Goal: Task Accomplishment & Management: Manage account settings

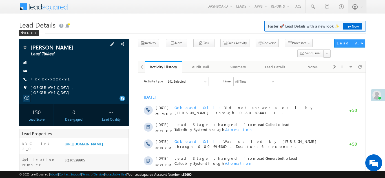
click at [42, 79] on link "+xx-xxxxxxxx91" at bounding box center [53, 79] width 46 height 5
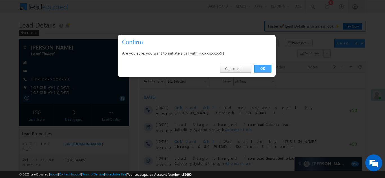
click at [260, 67] on link "OK" at bounding box center [262, 69] width 17 height 8
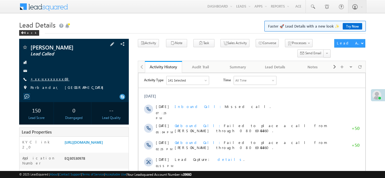
click at [41, 77] on link "+xx-xxxxxxxx69" at bounding box center [49, 79] width 39 height 5
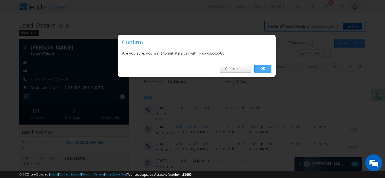
click at [261, 68] on link "OK" at bounding box center [262, 69] width 17 height 8
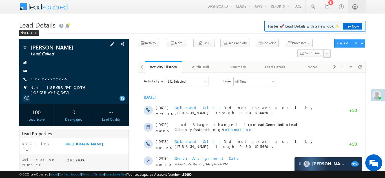
click at [47, 78] on link "+xx-xxxxxxxx45" at bounding box center [48, 79] width 36 height 5
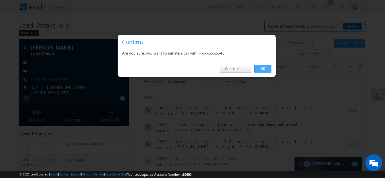
click at [262, 68] on link "OK" at bounding box center [262, 69] width 17 height 8
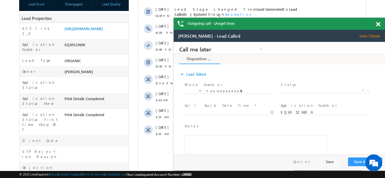
scroll to position [131, 0]
click at [99, 30] on link "https://angelbroking1-pk3em7sa.customui-test.leadsquared.com?leadId=f8d5cc41-4b…" at bounding box center [84, 28] width 38 height 5
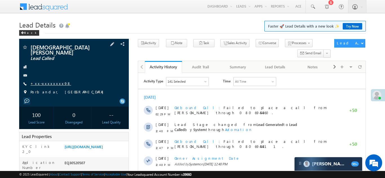
click at [48, 81] on link "+xx-xxxxxxxx98" at bounding box center [50, 83] width 41 height 5
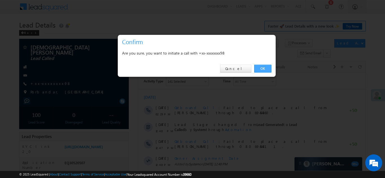
click at [260, 69] on link "OK" at bounding box center [262, 69] width 17 height 8
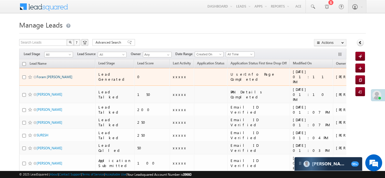
click at [43, 75] on link "Foram Fataniya" at bounding box center [55, 77] width 36 height 4
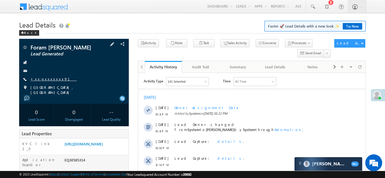
click at [45, 80] on link "+xx-xxxxxxxx91" at bounding box center [53, 79] width 46 height 5
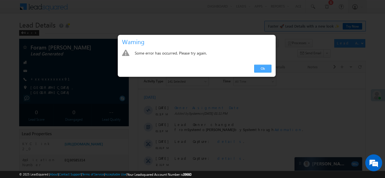
click at [257, 65] on link "Ok" at bounding box center [262, 69] width 17 height 8
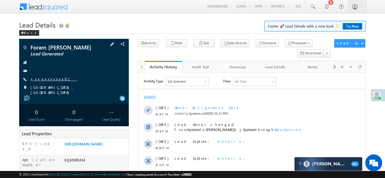
click at [44, 79] on link "+xx-xxxxxxxx91" at bounding box center [53, 79] width 46 height 5
click at [46, 80] on link "+xx-xxxxxxxx91" at bounding box center [53, 79] width 46 height 5
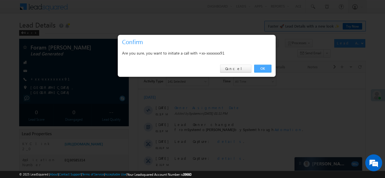
click at [260, 68] on link "OK" at bounding box center [262, 69] width 17 height 8
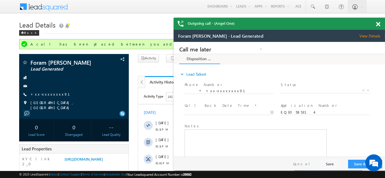
click at [378, 24] on span at bounding box center [378, 24] width 4 height 5
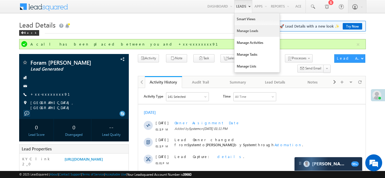
click at [244, 29] on link "Manage Leads" at bounding box center [256, 31] width 45 height 12
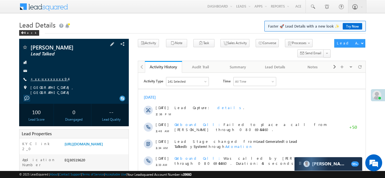
click at [46, 79] on link "+xx-xxxxxxxx94" at bounding box center [49, 79] width 38 height 5
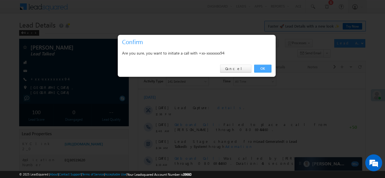
click at [263, 67] on link "OK" at bounding box center [262, 69] width 17 height 8
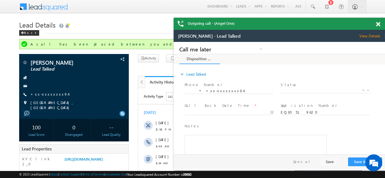
click at [377, 23] on span at bounding box center [378, 24] width 4 height 5
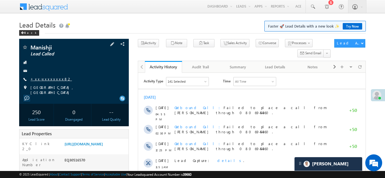
click at [43, 79] on link "+xx-xxxxxxxx82" at bounding box center [50, 79] width 41 height 5
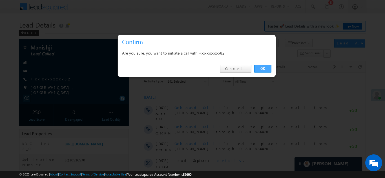
click at [262, 68] on link "OK" at bounding box center [262, 69] width 17 height 8
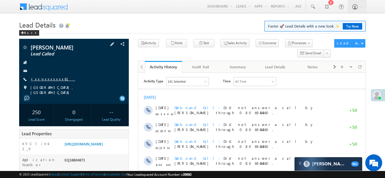
click at [52, 78] on link "+xx-xxxxxxxx61" at bounding box center [52, 79] width 45 height 5
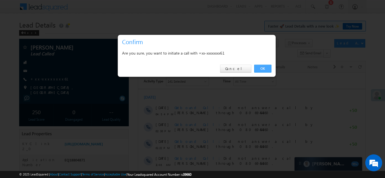
click at [261, 67] on link "OK" at bounding box center [262, 69] width 17 height 8
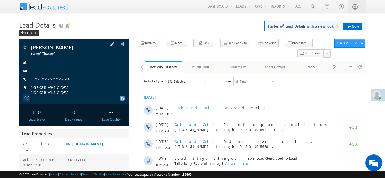
click at [46, 79] on link "+xx-xxxxxxxx91" at bounding box center [53, 79] width 46 height 5
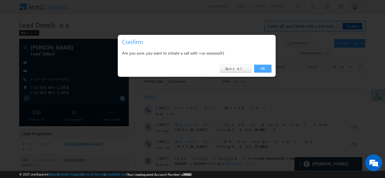
click at [264, 69] on link "OK" at bounding box center [262, 69] width 17 height 8
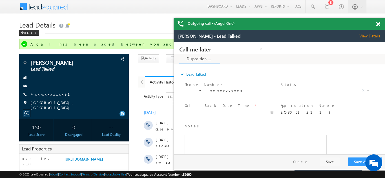
click at [379, 24] on span at bounding box center [378, 24] width 4 height 5
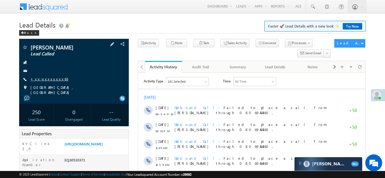
click at [42, 78] on link "+xx-xxxxxxxx63" at bounding box center [49, 79] width 38 height 5
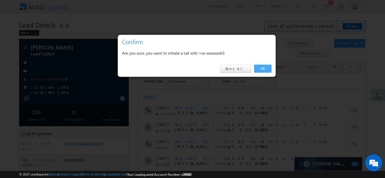
click at [263, 69] on link "OK" at bounding box center [262, 69] width 17 height 8
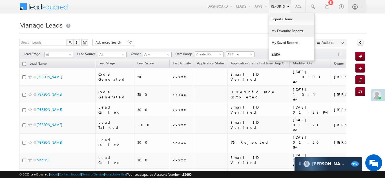
click at [281, 31] on link "My Favourite Reports" at bounding box center [291, 31] width 45 height 12
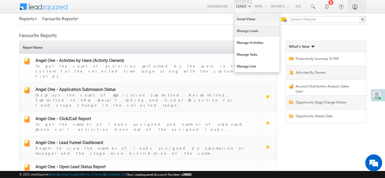
click at [240, 28] on link "Manage Leads" at bounding box center [256, 31] width 45 height 12
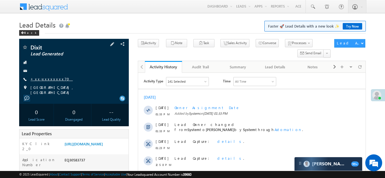
click at [46, 80] on link "+xx-xxxxxxxx70" at bounding box center [51, 79] width 42 height 5
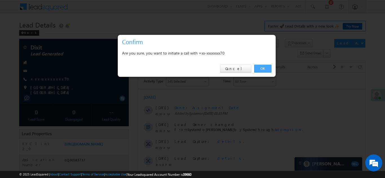
click at [264, 68] on link "OK" at bounding box center [262, 69] width 17 height 8
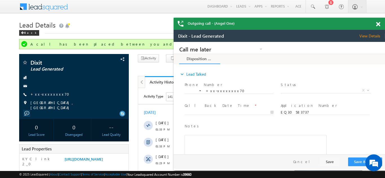
click at [377, 23] on span at bounding box center [378, 24] width 4 height 5
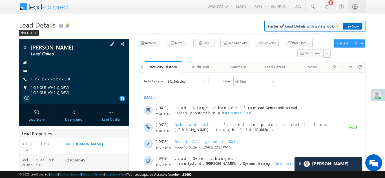
click at [44, 78] on link "+xx-xxxxxxxx88" at bounding box center [50, 79] width 41 height 5
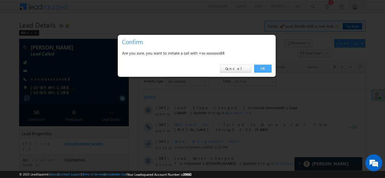
click at [264, 67] on link "OK" at bounding box center [262, 69] width 17 height 8
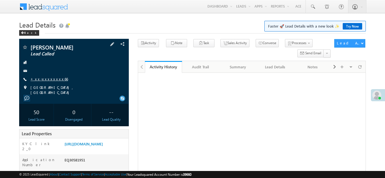
click at [46, 79] on link "+xx-xxxxxxxx66" at bounding box center [48, 79] width 37 height 5
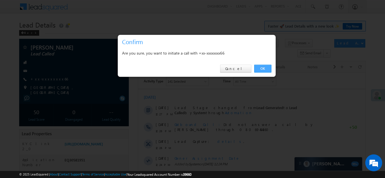
click at [263, 67] on link "OK" at bounding box center [262, 69] width 17 height 8
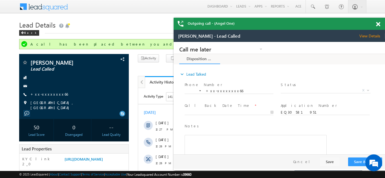
click at [377, 23] on span at bounding box center [378, 24] width 4 height 5
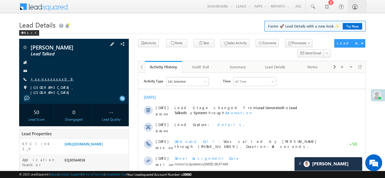
click at [50, 78] on link "+xx-xxxxxxxx09" at bounding box center [51, 79] width 43 height 5
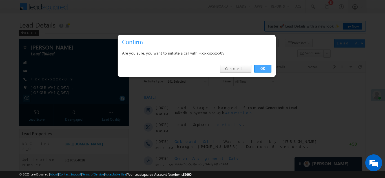
click at [261, 68] on link "OK" at bounding box center [262, 69] width 17 height 8
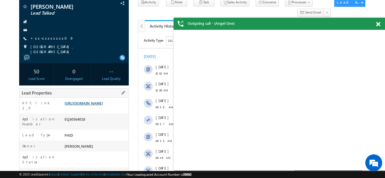
click at [98, 101] on link "https://angelbroking1-pk3em7sa.customui-test.leadsquared.com?leadId=121b9c37-52…" at bounding box center [84, 103] width 38 height 5
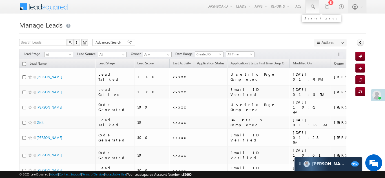
click at [312, 5] on span at bounding box center [313, 7] width 6 height 6
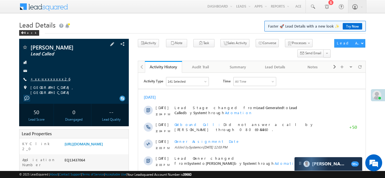
click at [48, 79] on link "+xx-xxxxxxxx26" at bounding box center [50, 79] width 40 height 5
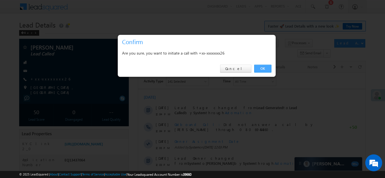
click at [258, 67] on link "OK" at bounding box center [262, 69] width 17 height 8
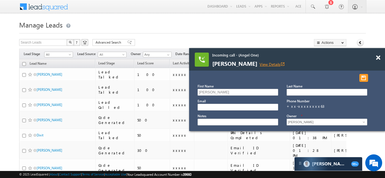
click at [260, 67] on link "View Details open_in_new" at bounding box center [272, 64] width 25 height 5
click at [378, 56] on span at bounding box center [378, 58] width 4 height 5
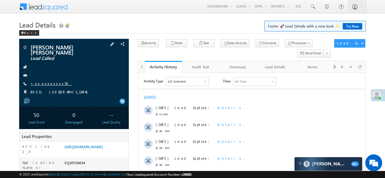
click at [43, 81] on link "+xx-xxxxxxxx50" at bounding box center [51, 83] width 42 height 5
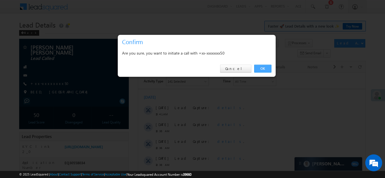
click at [262, 68] on link "OK" at bounding box center [262, 69] width 17 height 8
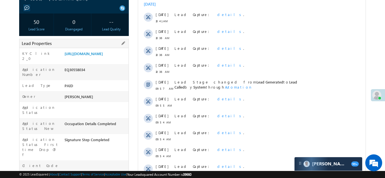
scroll to position [109, 0]
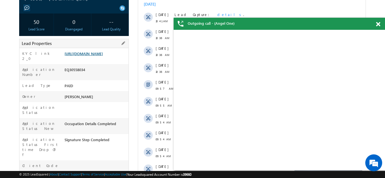
click at [99, 53] on link "https://angelbroking1-pk3em7sa.customui-test.leadsquared.com?leadId=1d5da2c1-87…" at bounding box center [84, 53] width 38 height 5
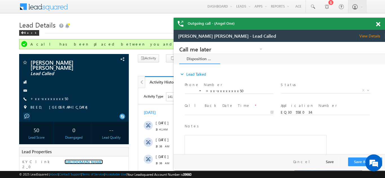
scroll to position [0, 0]
click at [378, 23] on span at bounding box center [378, 24] width 4 height 5
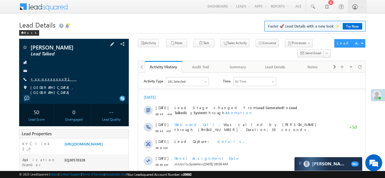
click at [45, 78] on link "+xx-xxxxxxxx91" at bounding box center [53, 79] width 46 height 5
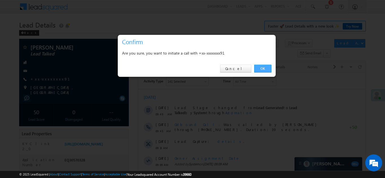
click at [264, 68] on link "OK" at bounding box center [262, 69] width 17 height 8
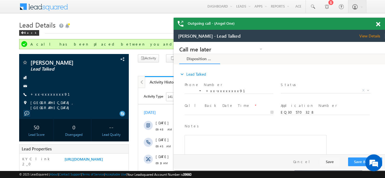
click at [379, 23] on span at bounding box center [378, 24] width 4 height 5
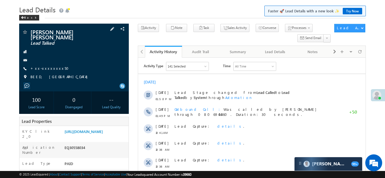
scroll to position [36, 0]
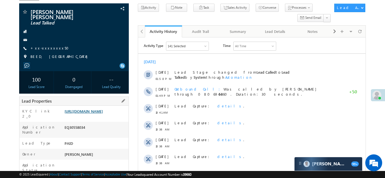
click at [99, 109] on link "https://angelbroking1-pk3em7sa.customui-test.leadsquared.com?leadId=1d5da2c1-87…" at bounding box center [84, 111] width 38 height 5
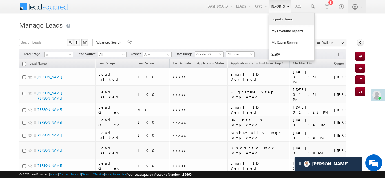
click at [283, 20] on link "Reports Home" at bounding box center [291, 19] width 45 height 12
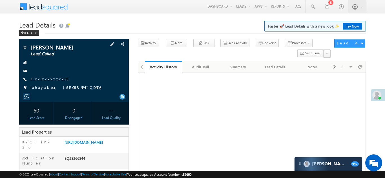
click at [44, 80] on link "+xx-xxxxxxxx35" at bounding box center [49, 79] width 38 height 5
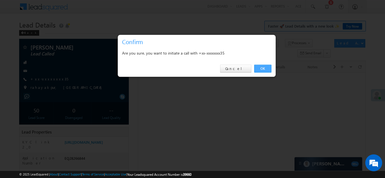
click at [260, 67] on link "OK" at bounding box center [262, 69] width 17 height 8
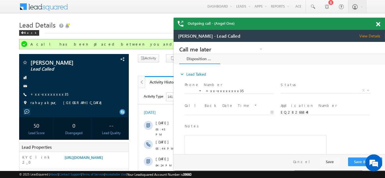
click at [376, 25] on span at bounding box center [378, 24] width 4 height 5
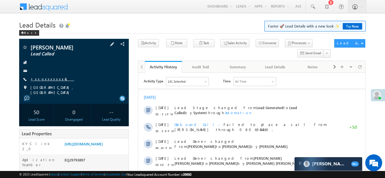
click at [48, 79] on link "+xx-xxxxxxxx41" at bounding box center [52, 79] width 44 height 5
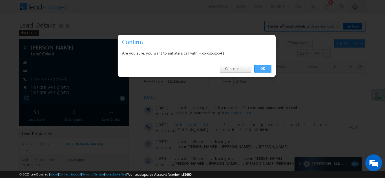
click at [260, 68] on link "OK" at bounding box center [262, 69] width 17 height 8
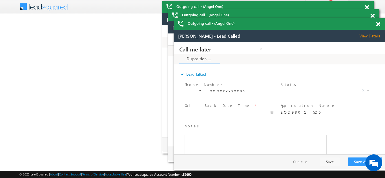
click at [378, 25] on span at bounding box center [378, 24] width 4 height 5
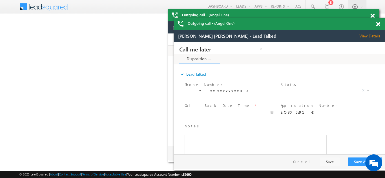
click at [378, 24] on span at bounding box center [378, 24] width 4 height 5
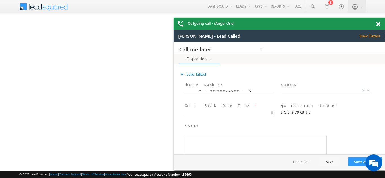
click at [377, 24] on span at bounding box center [378, 24] width 4 height 5
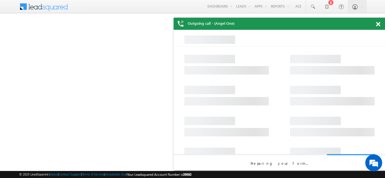
click at [377, 25] on span at bounding box center [378, 24] width 4 height 5
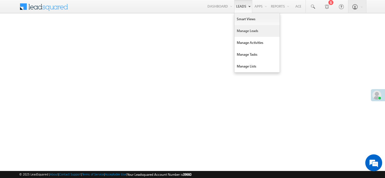
click at [240, 31] on link "Manage Leads" at bounding box center [256, 31] width 45 height 12
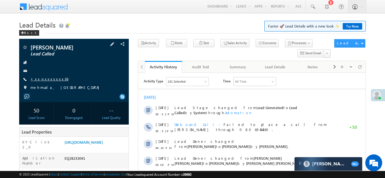
click at [46, 79] on link "+xx-xxxxxxxx36" at bounding box center [49, 79] width 38 height 5
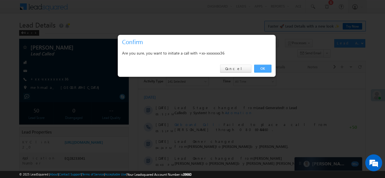
click at [260, 69] on link "OK" at bounding box center [262, 69] width 17 height 8
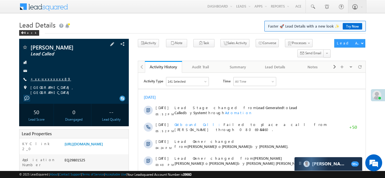
click at [47, 78] on link "+xx-xxxxxxxx89" at bounding box center [50, 79] width 41 height 5
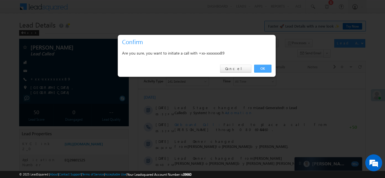
click at [259, 67] on link "OK" at bounding box center [262, 69] width 17 height 8
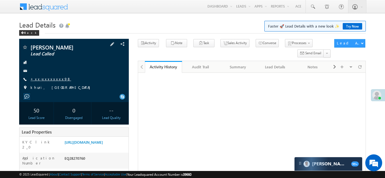
click at [47, 79] on link "+xx-xxxxxxxx98" at bounding box center [50, 79] width 41 height 5
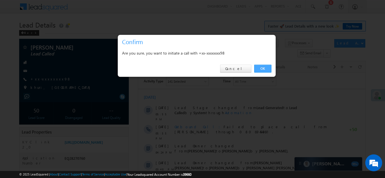
click at [263, 67] on link "OK" at bounding box center [262, 69] width 17 height 8
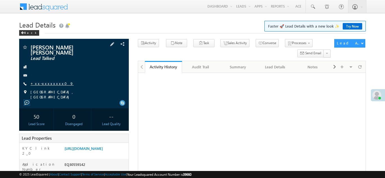
click at [46, 81] on link "+xx-xxxxxxxx09" at bounding box center [51, 83] width 43 height 5
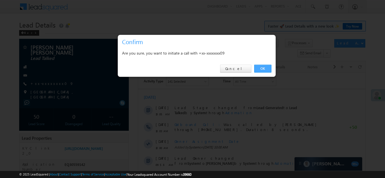
click at [263, 68] on link "OK" at bounding box center [262, 69] width 17 height 8
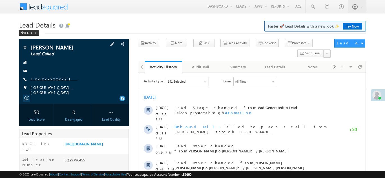
click at [48, 78] on link "+xx-xxxxxxxx21" at bounding box center [53, 79] width 47 height 5
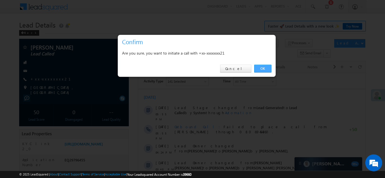
click at [263, 67] on link "OK" at bounding box center [262, 69] width 17 height 8
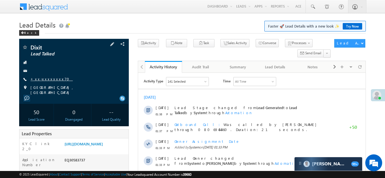
click at [44, 78] on link "+xx-xxxxxxxx70" at bounding box center [51, 79] width 42 height 5
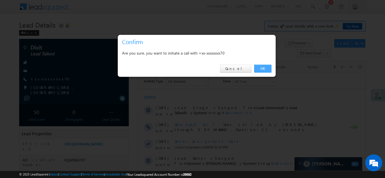
click at [261, 69] on link "OK" at bounding box center [262, 69] width 17 height 8
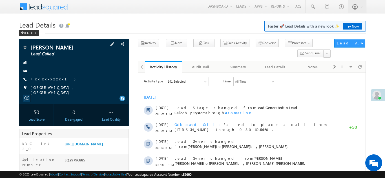
click at [44, 78] on link "+xx-xxxxxxxx15" at bounding box center [52, 79] width 45 height 5
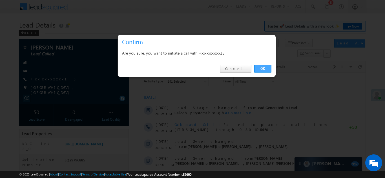
click at [261, 68] on link "OK" at bounding box center [262, 69] width 17 height 8
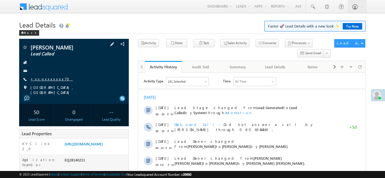
click at [45, 78] on link "+xx-xxxxxxxx70" at bounding box center [51, 79] width 42 height 5
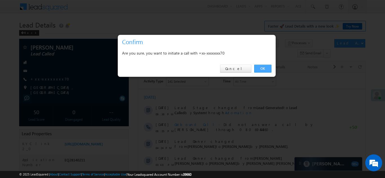
click at [260, 66] on link "OK" at bounding box center [262, 69] width 17 height 8
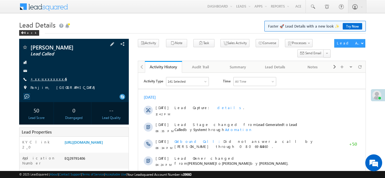
click at [43, 77] on link "+xx-xxxxxxxx45" at bounding box center [48, 79] width 36 height 5
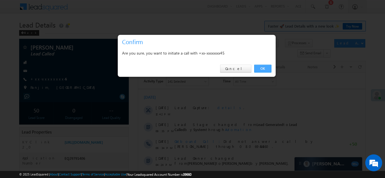
click at [261, 69] on link "OK" at bounding box center [262, 69] width 17 height 8
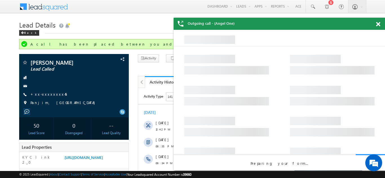
click at [378, 23] on span at bounding box center [378, 24] width 4 height 5
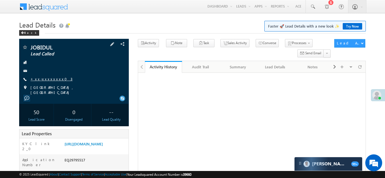
click at [43, 79] on link "+xx-xxxxxxxx03" at bounding box center [51, 79] width 42 height 5
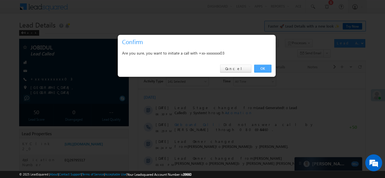
click at [262, 67] on link "OK" at bounding box center [262, 69] width 17 height 8
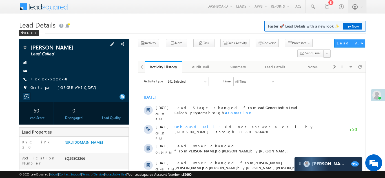
click at [46, 81] on link "+xx-xxxxxxxx48" at bounding box center [49, 79] width 38 height 5
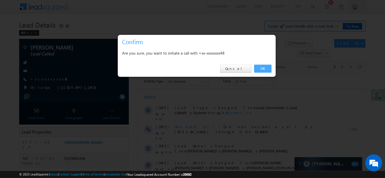
click at [261, 67] on link "OK" at bounding box center [262, 69] width 17 height 8
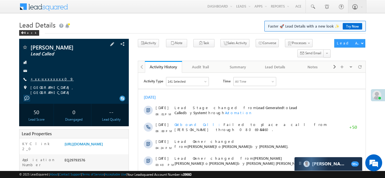
click at [43, 79] on link "+xx-xxxxxxxx09" at bounding box center [51, 79] width 43 height 5
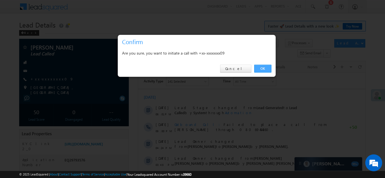
click at [261, 70] on link "OK" at bounding box center [262, 69] width 17 height 8
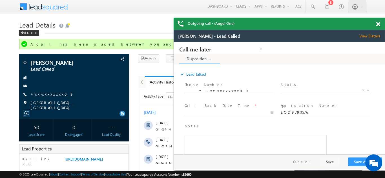
click at [379, 24] on span at bounding box center [378, 24] width 4 height 5
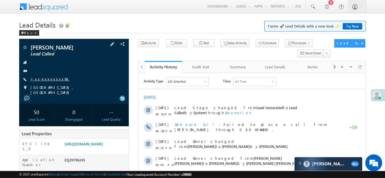
click at [48, 79] on link "+xx-xxxxxxxx68" at bounding box center [49, 79] width 39 height 5
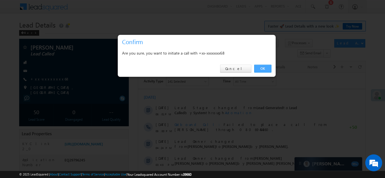
click at [262, 67] on link "OK" at bounding box center [262, 69] width 17 height 8
click at [260, 67] on link "OK" at bounding box center [262, 69] width 17 height 8
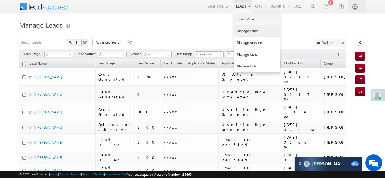
click at [244, 31] on link "Manage Leads" at bounding box center [256, 31] width 45 height 12
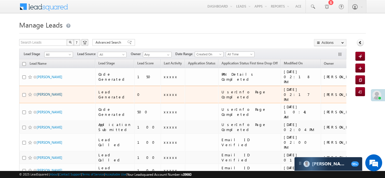
click at [41, 92] on link "[PERSON_NAME]" at bounding box center [50, 94] width 26 height 4
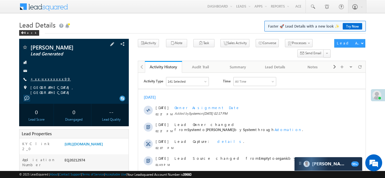
click at [51, 77] on link "+xx-xxxxxxxx99" at bounding box center [50, 79] width 40 height 5
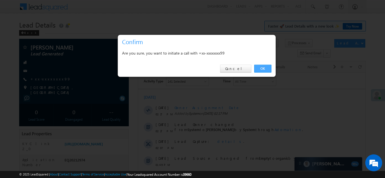
click at [266, 69] on link "OK" at bounding box center [262, 69] width 17 height 8
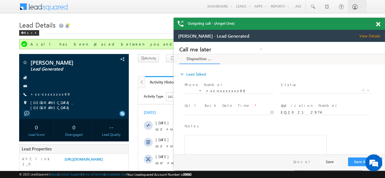
click at [377, 23] on span at bounding box center [378, 24] width 4 height 5
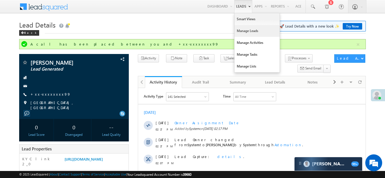
click at [244, 29] on link "Manage Leads" at bounding box center [256, 31] width 45 height 12
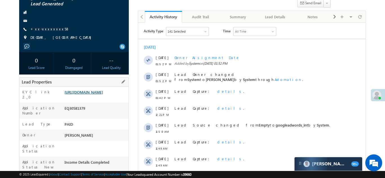
scroll to position [50, 0]
click at [95, 94] on link "https://angelbroking1-pk3em7sa.customui-test.leadsquared.com?leadId=0b687ef6-ca…" at bounding box center [84, 92] width 38 height 5
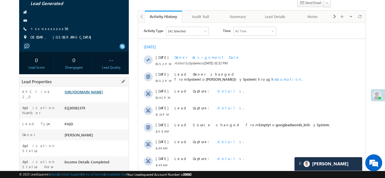
scroll to position [0, 0]
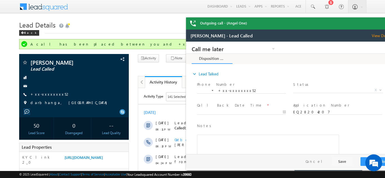
click at [378, 23] on div "Outgoing call - (Angel One)" at bounding box center [291, 23] width 211 height 12
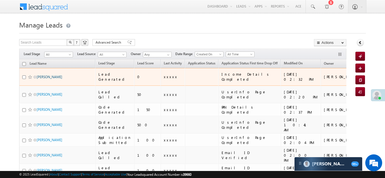
click at [47, 75] on link "[PERSON_NAME]" at bounding box center [50, 77] width 26 height 4
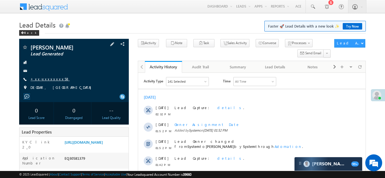
click at [44, 81] on link "+xx-xxxxxxxx58" at bounding box center [49, 79] width 39 height 5
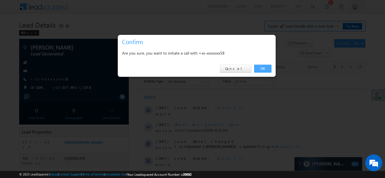
click at [260, 69] on link "OK" at bounding box center [262, 69] width 17 height 8
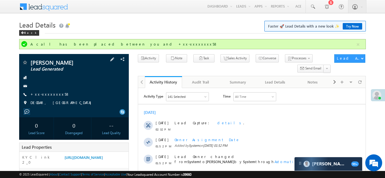
click at [66, 81] on div at bounding box center [74, 78] width 104 height 6
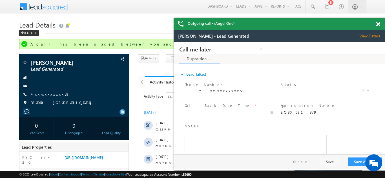
click at [378, 25] on span at bounding box center [378, 24] width 4 height 5
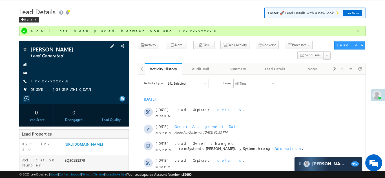
scroll to position [119, 0]
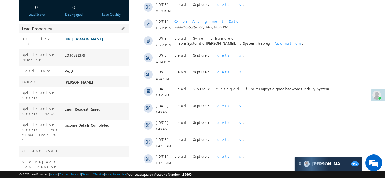
click at [94, 41] on link "https://angelbroking1-pk3em7sa.customui-test.leadsquared.com?leadId=0b687ef6-ca…" at bounding box center [84, 39] width 38 height 5
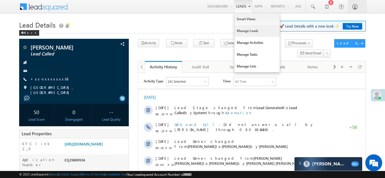
click at [243, 31] on link "Manage Leads" at bounding box center [256, 31] width 45 height 12
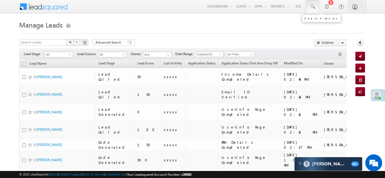
click at [311, 7] on span at bounding box center [313, 7] width 6 height 6
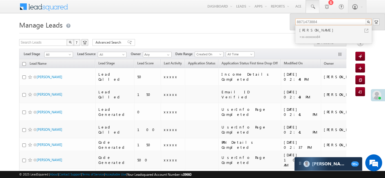
type input "8871473884"
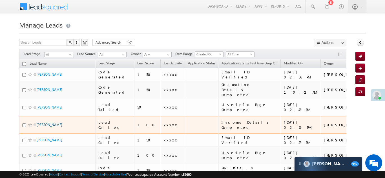
click at [45, 123] on link "[PERSON_NAME]" at bounding box center [50, 125] width 26 height 4
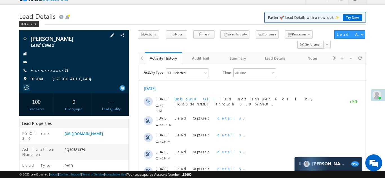
scroll to position [32, 0]
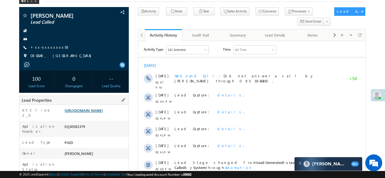
click at [94, 113] on link "https://angelbroking1-pk3em7sa.customui-test.leadsquared.com?leadId=0b687ef6-ca…" at bounding box center [84, 110] width 38 height 5
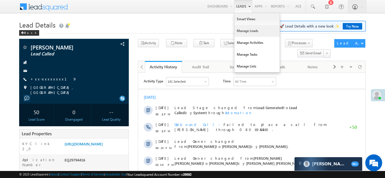
click at [242, 31] on link "Manage Leads" at bounding box center [256, 31] width 45 height 12
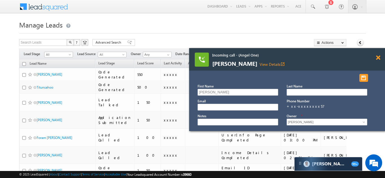
click at [378, 57] on span at bounding box center [378, 58] width 4 height 5
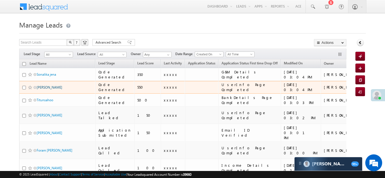
click at [43, 89] on link "Rohan singh" at bounding box center [50, 87] width 26 height 4
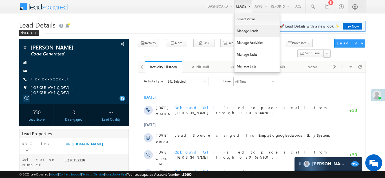
click at [241, 30] on link "Manage Leads" at bounding box center [256, 31] width 45 height 12
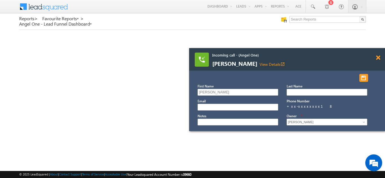
click at [378, 57] on span at bounding box center [378, 58] width 4 height 5
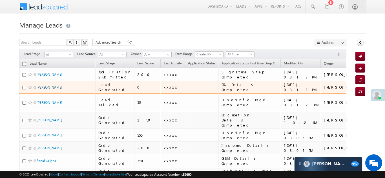
click at [45, 87] on link "[PERSON_NAME]" at bounding box center [50, 87] width 26 height 4
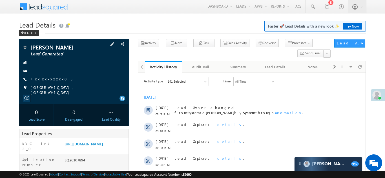
click at [46, 79] on link "+xx-xxxxxxxx05" at bounding box center [51, 79] width 42 height 5
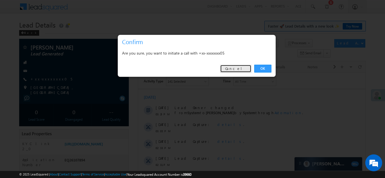
click at [241, 68] on link "Cancel" at bounding box center [235, 69] width 31 height 8
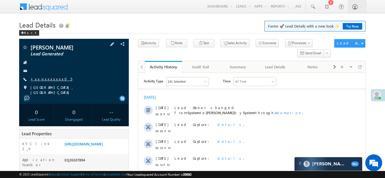
click at [44, 80] on link "+xx-xxxxxxxx05" at bounding box center [51, 79] width 42 height 5
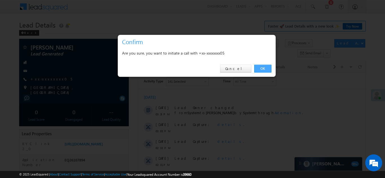
click at [260, 69] on link "OK" at bounding box center [262, 69] width 17 height 8
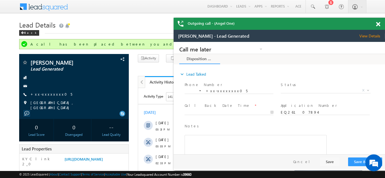
click at [379, 25] on span at bounding box center [378, 24] width 4 height 5
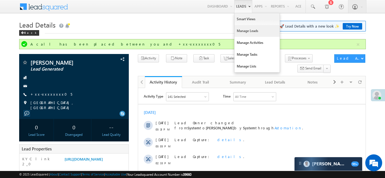
click at [239, 30] on link "Manage Leads" at bounding box center [256, 31] width 45 height 12
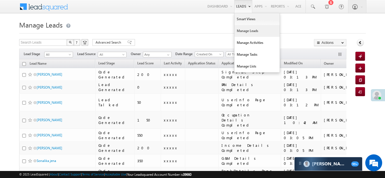
click at [243, 32] on link "Manage Leads" at bounding box center [256, 31] width 45 height 12
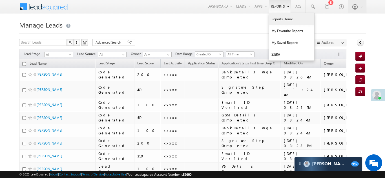
click at [277, 19] on link "Reports Home" at bounding box center [291, 19] width 45 height 12
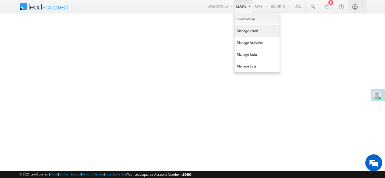
click at [237, 30] on link "Manage Leads" at bounding box center [256, 31] width 45 height 12
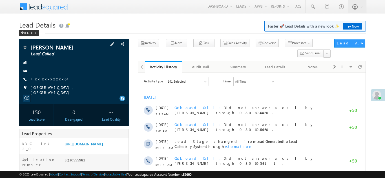
click at [47, 79] on link "+xx-xxxxxxxx67" at bounding box center [49, 79] width 38 height 5
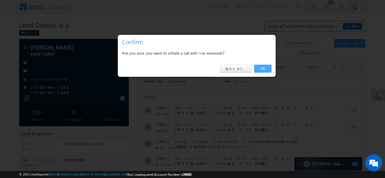
click at [262, 68] on link "OK" at bounding box center [262, 69] width 17 height 8
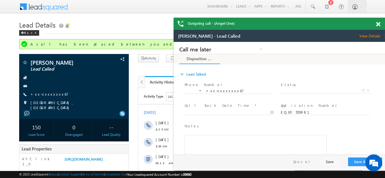
click at [379, 25] on span at bounding box center [378, 24] width 4 height 5
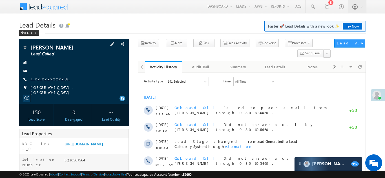
click at [47, 78] on link "+xx-xxxxxxxx58" at bounding box center [49, 79] width 39 height 5
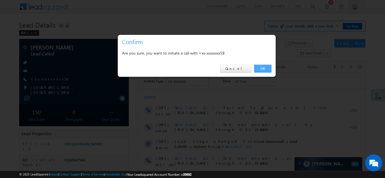
click at [263, 68] on link "OK" at bounding box center [262, 69] width 17 height 8
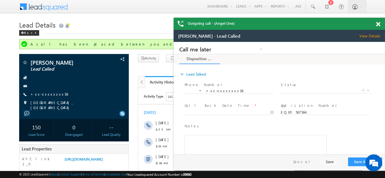
click at [379, 23] on span at bounding box center [378, 24] width 4 height 5
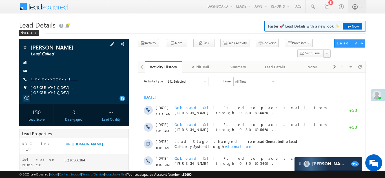
click at [45, 78] on link "+xx-xxxxxxxx21" at bounding box center [53, 79] width 47 height 5
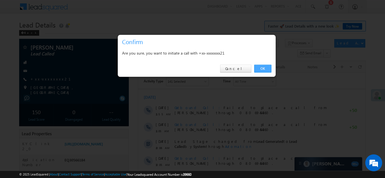
click at [261, 68] on link "OK" at bounding box center [262, 69] width 17 height 8
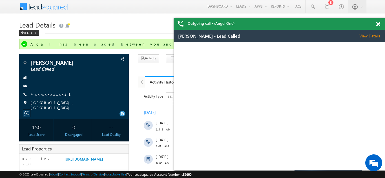
click at [378, 23] on span at bounding box center [378, 24] width 4 height 5
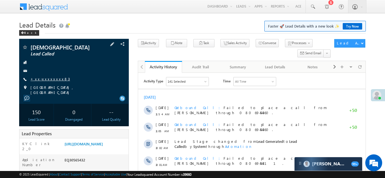
click at [45, 79] on link "+xx-xxxxxxxx83" at bounding box center [49, 79] width 39 height 5
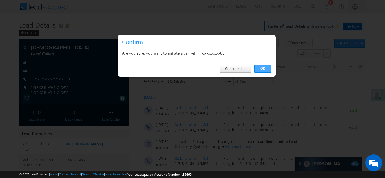
click at [261, 68] on link "OK" at bounding box center [262, 69] width 17 height 8
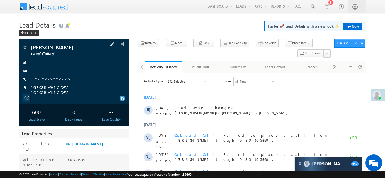
click at [49, 78] on link "+xx-xxxxxxxx29" at bounding box center [50, 79] width 41 height 5
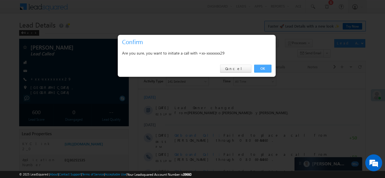
click at [262, 69] on link "OK" at bounding box center [262, 69] width 17 height 8
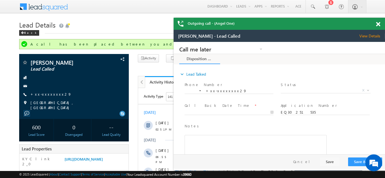
click at [379, 23] on span at bounding box center [378, 24] width 4 height 5
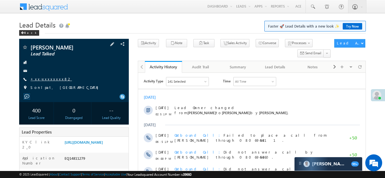
click at [48, 78] on link "+xx-xxxxxxxx82" at bounding box center [50, 79] width 41 height 5
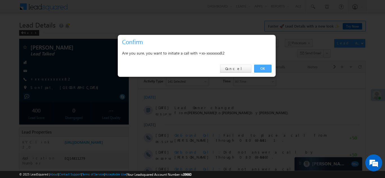
click at [261, 67] on link "OK" at bounding box center [262, 69] width 17 height 8
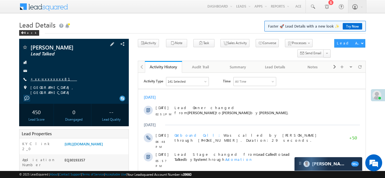
click at [42, 78] on link "+xx-xxxxxxxx81" at bounding box center [53, 79] width 47 height 5
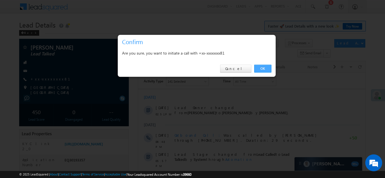
click at [261, 67] on link "OK" at bounding box center [262, 69] width 17 height 8
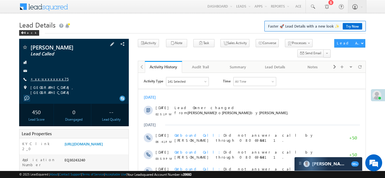
click at [45, 77] on link "+xx-xxxxxxxx75" at bounding box center [49, 79] width 38 height 5
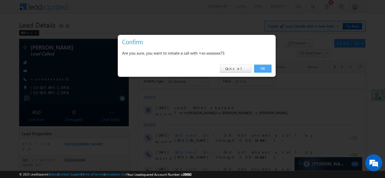
click at [262, 67] on link "OK" at bounding box center [262, 69] width 17 height 8
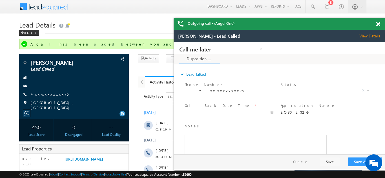
click at [376, 23] on span at bounding box center [378, 24] width 4 height 5
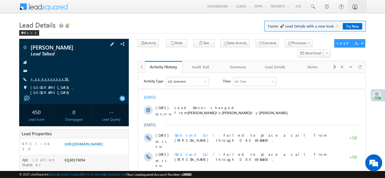
click at [43, 79] on link "+xx-xxxxxxxx58" at bounding box center [49, 79] width 39 height 5
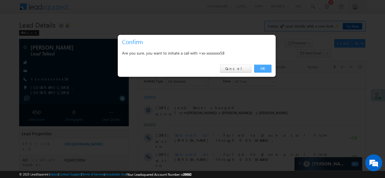
click at [264, 68] on link "OK" at bounding box center [262, 69] width 17 height 8
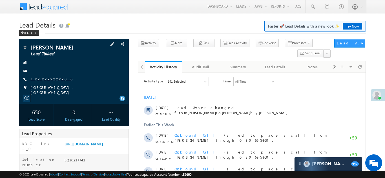
click at [47, 77] on link "+xx-xxxxxxxx06" at bounding box center [51, 79] width 42 height 5
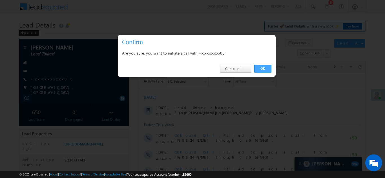
click at [260, 69] on link "OK" at bounding box center [262, 69] width 17 height 8
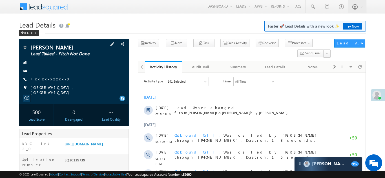
click at [44, 78] on link "+xx-xxxxxxxx70" at bounding box center [51, 79] width 42 height 5
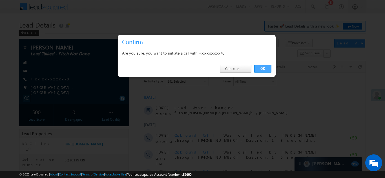
click at [262, 67] on link "OK" at bounding box center [262, 69] width 17 height 8
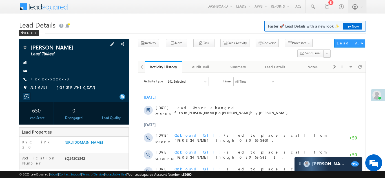
click at [48, 79] on link "+xx-xxxxxxxx73" at bounding box center [49, 79] width 38 height 5
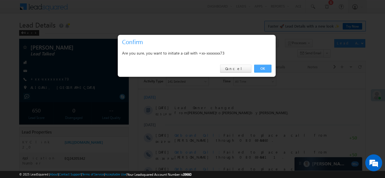
click at [262, 67] on link "OK" at bounding box center [262, 69] width 17 height 8
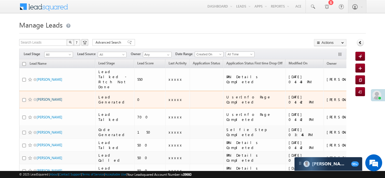
click at [45, 98] on link "Rupesh kumar" at bounding box center [50, 100] width 26 height 4
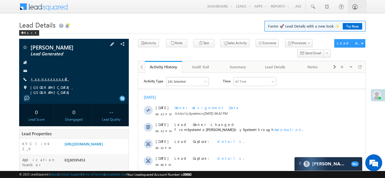
click at [46, 78] on link "+xx-xxxxxxxx42" at bounding box center [49, 79] width 39 height 5
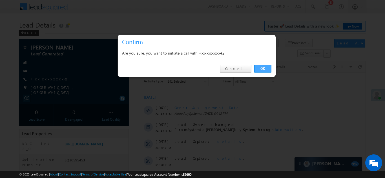
click at [263, 68] on link "OK" at bounding box center [262, 69] width 17 height 8
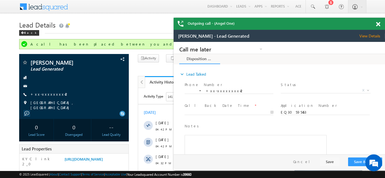
click at [378, 23] on span at bounding box center [378, 24] width 4 height 5
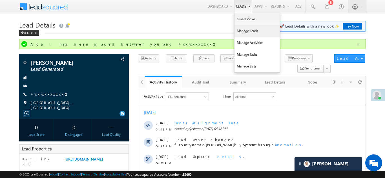
click at [238, 30] on link "Manage Leads" at bounding box center [256, 31] width 45 height 12
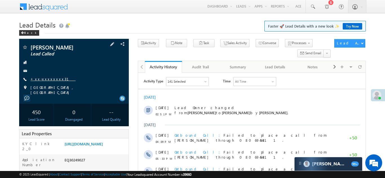
click at [45, 77] on link "+xx-xxxxxxxx31" at bounding box center [52, 79] width 45 height 5
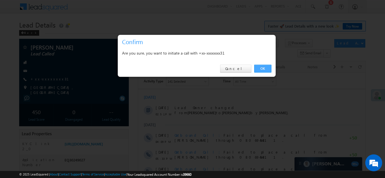
click at [259, 67] on link "OK" at bounding box center [262, 69] width 17 height 8
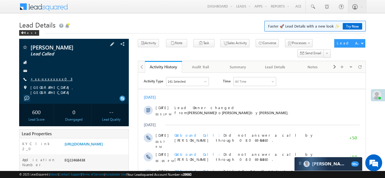
click at [46, 79] on link "+xx-xxxxxxxx03" at bounding box center [51, 79] width 42 height 5
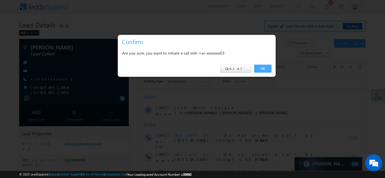
click at [260, 68] on link "OK" at bounding box center [262, 69] width 17 height 8
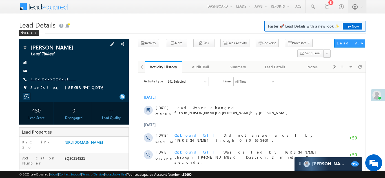
click at [45, 79] on link "+xx-xxxxxxxx31" at bounding box center [52, 79] width 45 height 5
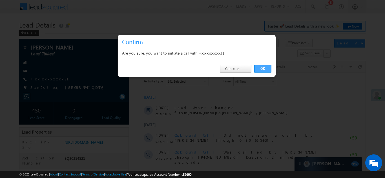
click at [258, 69] on link "OK" at bounding box center [262, 69] width 17 height 8
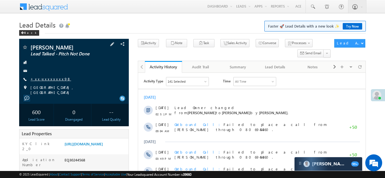
click at [48, 78] on link "+xx-xxxxxxxx98" at bounding box center [50, 79] width 41 height 5
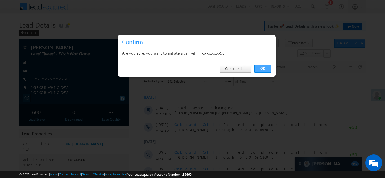
click at [264, 68] on link "OK" at bounding box center [262, 69] width 17 height 8
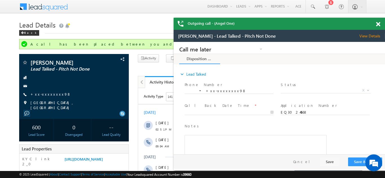
click at [379, 23] on span at bounding box center [378, 24] width 4 height 5
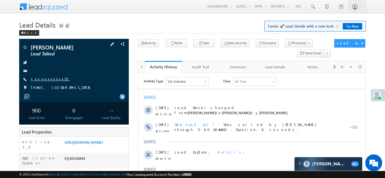
click at [47, 80] on link "+xx-xxxxxxxx52" at bounding box center [50, 79] width 40 height 5
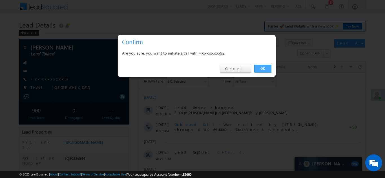
click at [260, 69] on link "OK" at bounding box center [262, 69] width 17 height 8
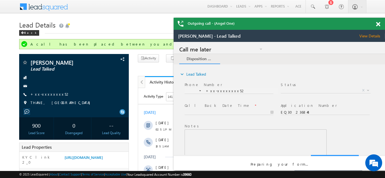
click at [378, 24] on span at bounding box center [378, 24] width 4 height 5
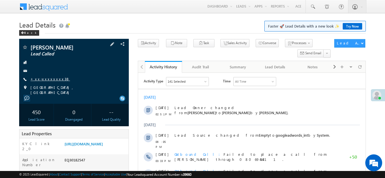
click at [44, 79] on link "+xx-xxxxxxxx38" at bounding box center [49, 79] width 39 height 5
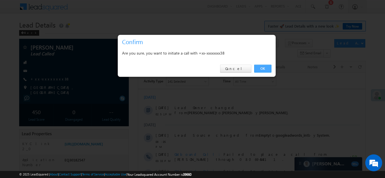
click at [262, 68] on link "OK" at bounding box center [262, 69] width 17 height 8
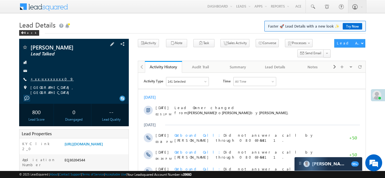
click at [48, 78] on link "+xx-xxxxxxxx09" at bounding box center [51, 79] width 43 height 5
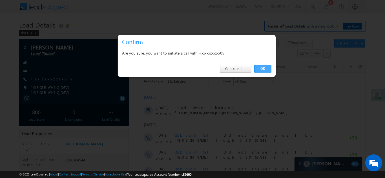
click at [261, 69] on link "OK" at bounding box center [262, 69] width 17 height 8
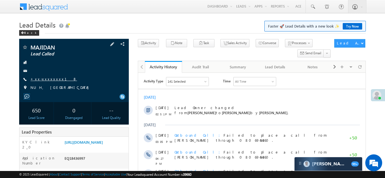
click at [44, 81] on link "+xx-xxxxxxxx18" at bounding box center [53, 79] width 47 height 5
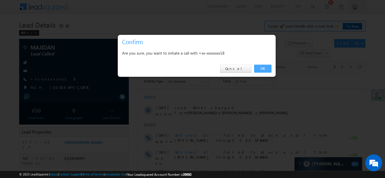
click at [261, 67] on link "OK" at bounding box center [262, 69] width 17 height 8
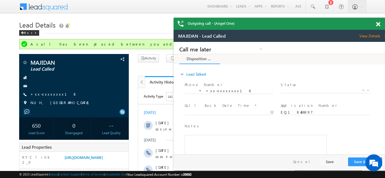
click at [378, 23] on span at bounding box center [378, 24] width 4 height 5
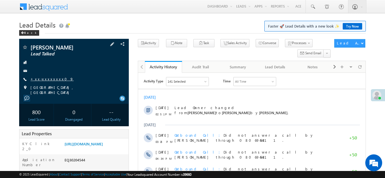
click at [48, 78] on link "+xx-xxxxxxxx09" at bounding box center [51, 79] width 43 height 5
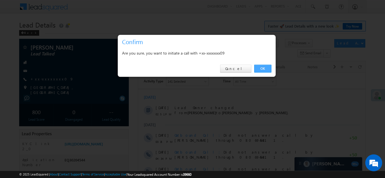
click at [262, 68] on link "OK" at bounding box center [262, 69] width 17 height 8
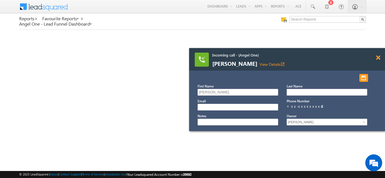
click at [378, 57] on span at bounding box center [378, 58] width 4 height 5
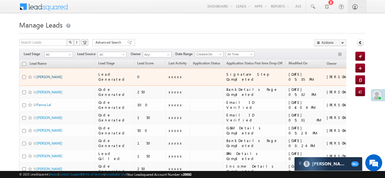
click at [43, 75] on link "[PERSON_NAME]" at bounding box center [50, 77] width 26 height 4
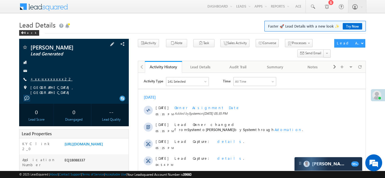
click at [43, 79] on link "+xx-xxxxxxxx22" at bounding box center [51, 79] width 42 height 5
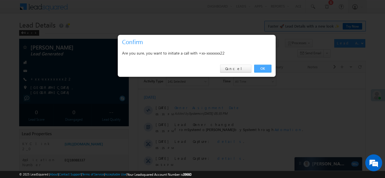
click at [260, 68] on link "OK" at bounding box center [262, 69] width 17 height 8
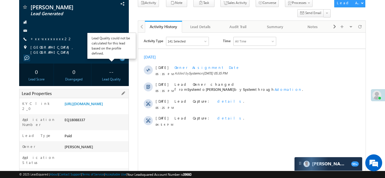
scroll to position [43, 0]
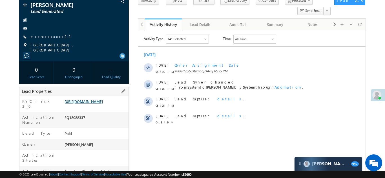
click at [92, 102] on link "https://angelbroking1-pk3em7sa.customui-test.leadsquared.com?leadId=7d2149bc-04…" at bounding box center [84, 101] width 38 height 5
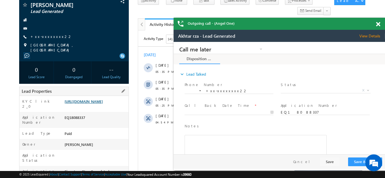
scroll to position [0, 0]
click at [379, 23] on span at bounding box center [378, 24] width 4 height 5
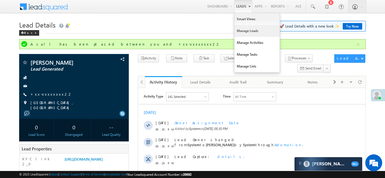
click at [244, 29] on link "Manage Leads" at bounding box center [256, 31] width 45 height 12
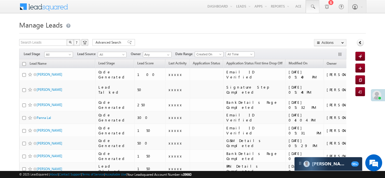
click at [311, 6] on span at bounding box center [313, 7] width 6 height 6
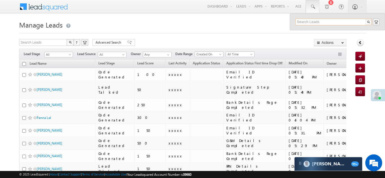
paste input "EQ30583737"
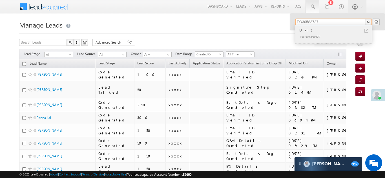
type input "EQ30583737"
click at [306, 31] on div "Dixit" at bounding box center [336, 30] width 76 height 6
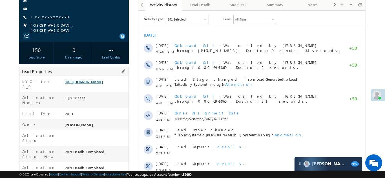
click at [91, 83] on link "[URL][DOMAIN_NAME]" at bounding box center [84, 81] width 38 height 5
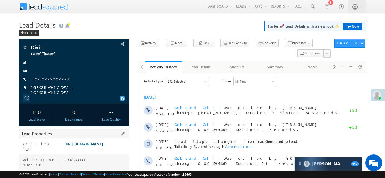
click at [92, 147] on link "https://angelbroking1-pk3em7sa.customui-test.leadsquared.com?leadId=8c01383c-b1…" at bounding box center [84, 144] width 38 height 5
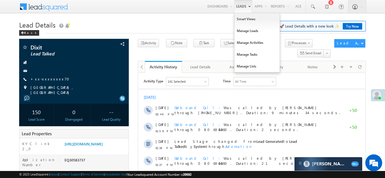
click at [239, 5] on link "Leads" at bounding box center [243, 6] width 18 height 13
click at [243, 31] on link "Manage Leads" at bounding box center [256, 31] width 45 height 12
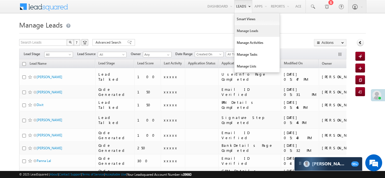
click at [242, 32] on link "Manage Leads" at bounding box center [256, 31] width 45 height 12
click at [241, 30] on link "Manage Leads" at bounding box center [256, 31] width 45 height 12
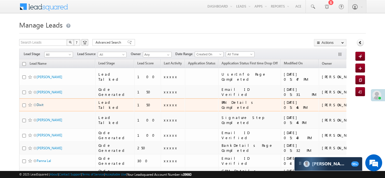
click at [41, 103] on link "Dixit" at bounding box center [40, 105] width 7 height 4
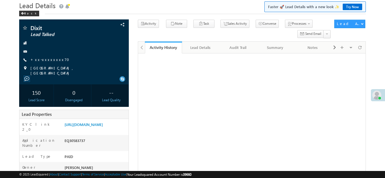
scroll to position [33, 0]
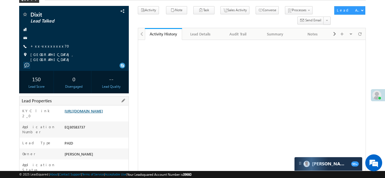
click at [91, 112] on link "https://angelbroking1-pk3em7sa.customui-test.leadsquared.com?leadId=8c01383c-b1…" at bounding box center [84, 111] width 38 height 5
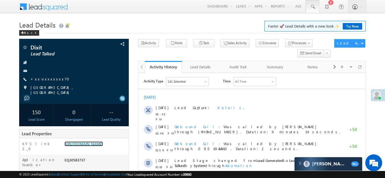
scroll to position [0, 0]
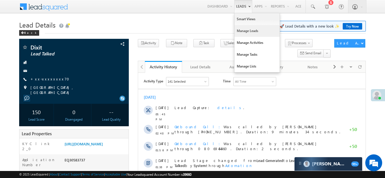
click at [244, 32] on link "Manage Leads" at bounding box center [256, 31] width 45 height 12
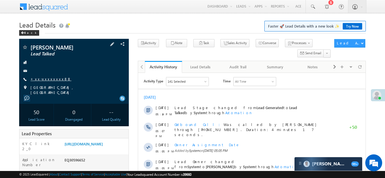
click at [45, 79] on link "+xx-xxxxxxxx88" at bounding box center [50, 79] width 41 height 5
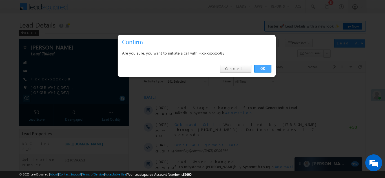
click at [262, 67] on link "OK" at bounding box center [262, 69] width 17 height 8
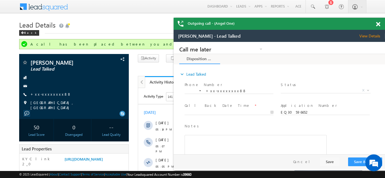
click at [378, 23] on span at bounding box center [378, 24] width 4 height 5
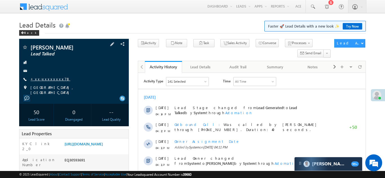
click at [47, 78] on link "+xx-xxxxxxxx78" at bounding box center [50, 79] width 40 height 5
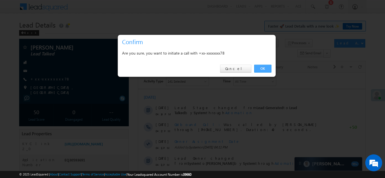
click at [263, 68] on link "OK" at bounding box center [262, 69] width 17 height 8
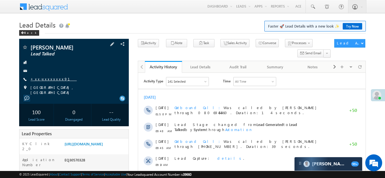
click at [49, 77] on link "+xx-xxxxxxxx91" at bounding box center [53, 79] width 46 height 5
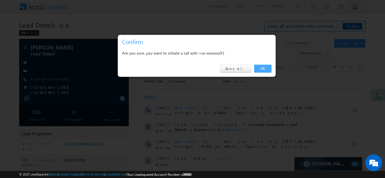
click at [263, 67] on link "OK" at bounding box center [262, 69] width 17 height 8
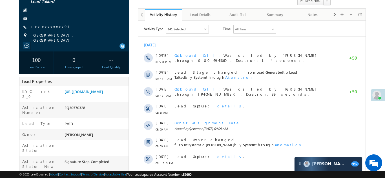
scroll to position [76, 0]
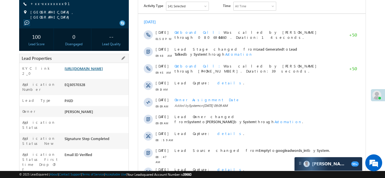
click at [95, 70] on link "https://angelbroking1-pk3em7sa.customui-test.leadsquared.com?leadId=53c1c496-26…" at bounding box center [84, 68] width 38 height 5
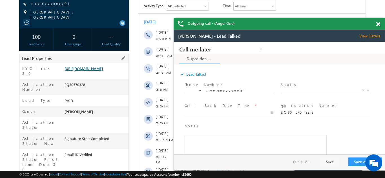
scroll to position [0, 0]
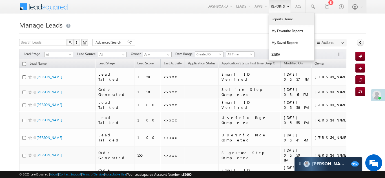
click at [279, 19] on link "Reports Home" at bounding box center [291, 19] width 45 height 12
